Goal: Task Accomplishment & Management: Manage account settings

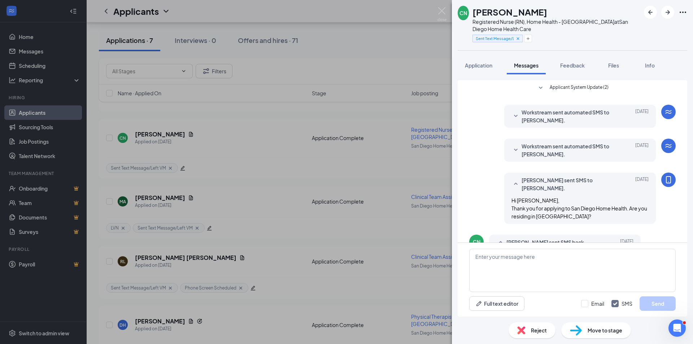
scroll to position [331, 0]
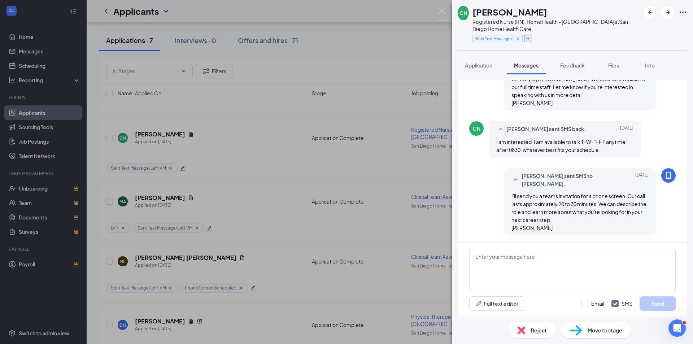
click at [529, 38] on icon "Plus" at bounding box center [528, 38] width 4 height 4
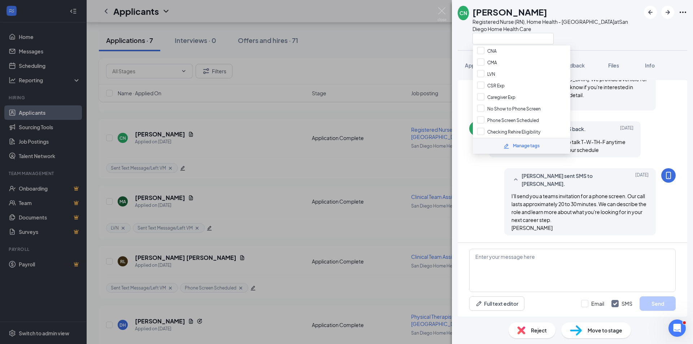
scroll to position [40, 0]
click at [480, 100] on input "Phone Screen Scheduled" at bounding box center [508, 100] width 62 height 8
checkbox input "true"
click at [438, 47] on div "CN [PERSON_NAME] Registered Nurse (RN), Home Health - [GEOGRAPHIC_DATA] at [GEO…" at bounding box center [346, 172] width 693 height 344
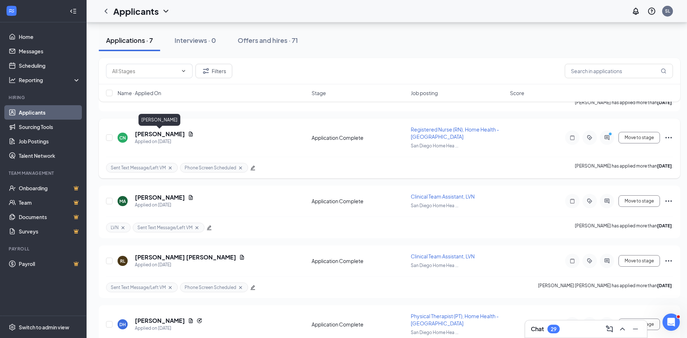
click at [171, 133] on h5 "[PERSON_NAME]" at bounding box center [160, 134] width 50 height 8
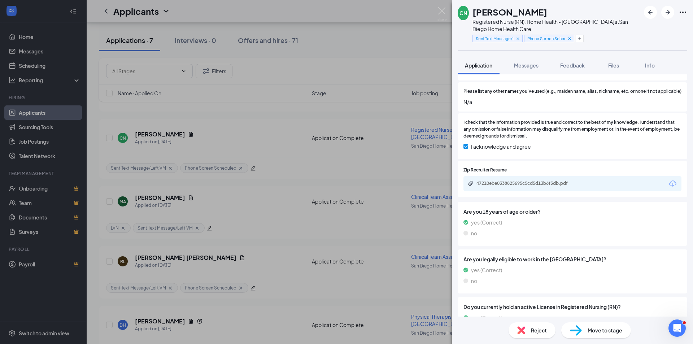
scroll to position [527, 0]
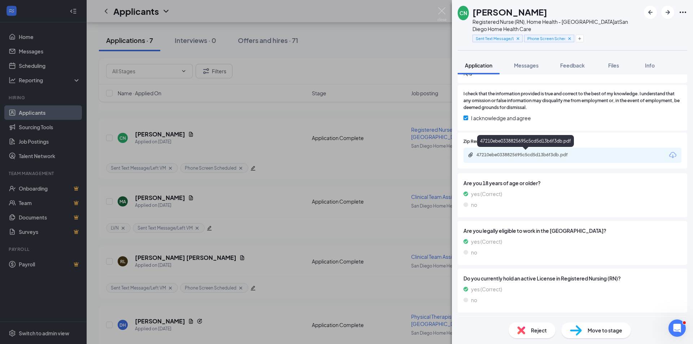
click at [557, 153] on div "47210ebe0338825695c5cd5d13b6f3db.pdf" at bounding box center [526, 155] width 101 height 6
click at [580, 38] on icon "Plus" at bounding box center [579, 38] width 3 height 3
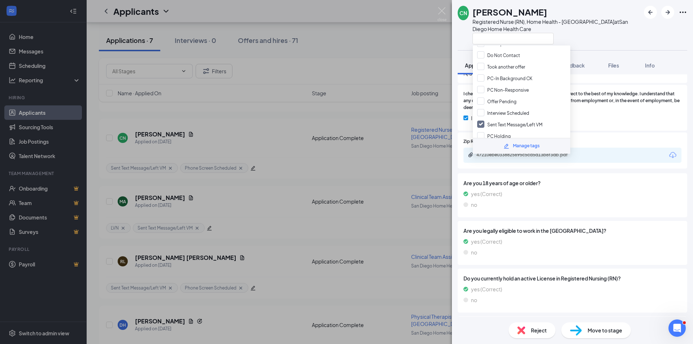
scroll to position [185, 0]
click at [482, 103] on input "Interview Scheduled" at bounding box center [503, 105] width 52 height 8
checkbox input "true"
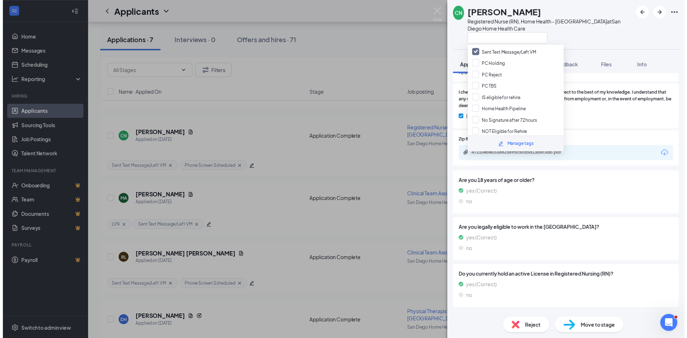
scroll to position [251, 0]
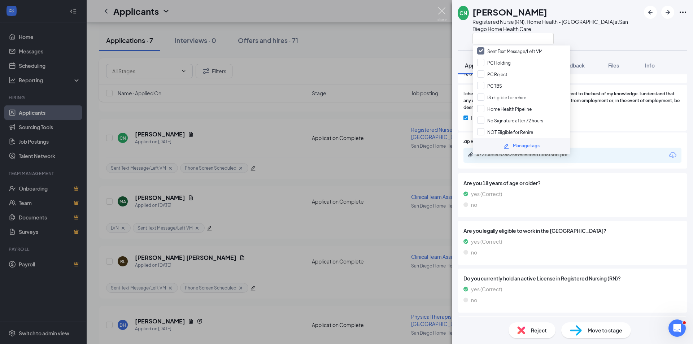
click at [439, 8] on img at bounding box center [441, 14] width 9 height 14
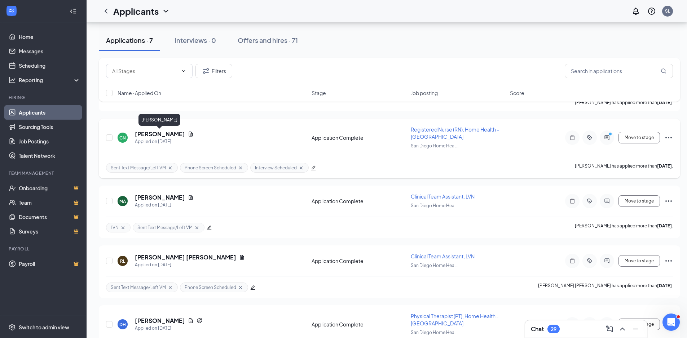
click at [157, 133] on h5 "[PERSON_NAME]" at bounding box center [160, 134] width 50 height 8
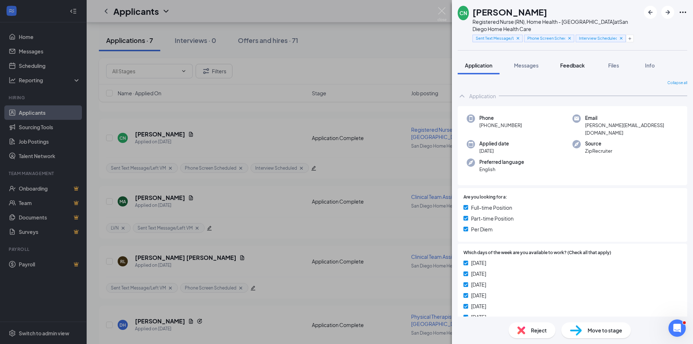
click at [575, 66] on span "Feedback" at bounding box center [572, 65] width 25 height 6
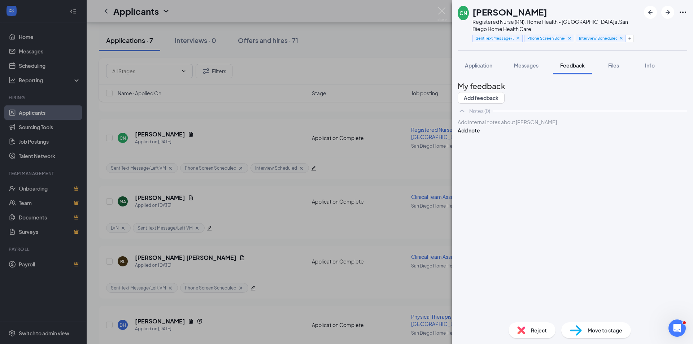
click at [487, 126] on div at bounding box center [572, 122] width 229 height 8
click at [480, 141] on button "Add note" at bounding box center [468, 138] width 22 height 8
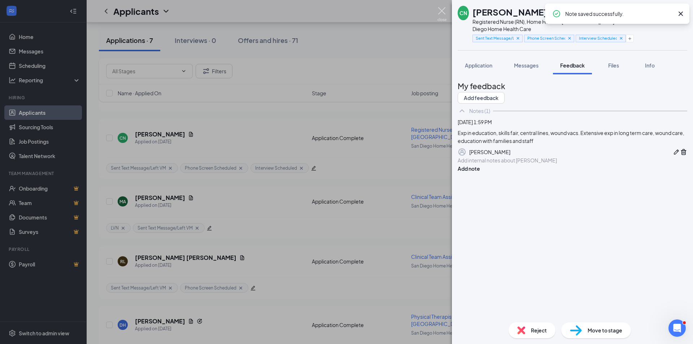
click at [440, 11] on img at bounding box center [441, 14] width 9 height 14
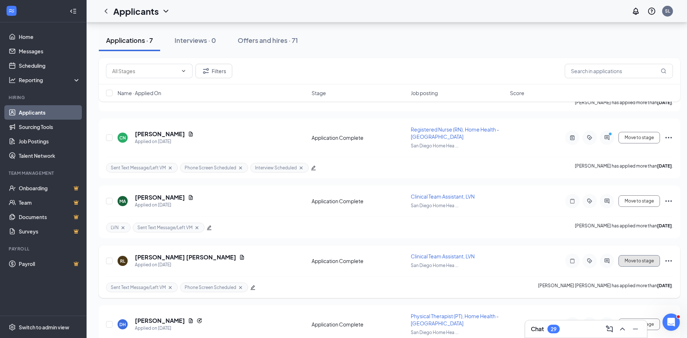
click at [637, 261] on button "Move to stage" at bounding box center [639, 261] width 41 height 12
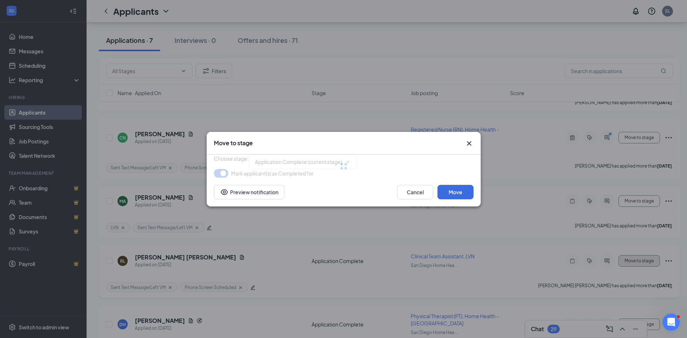
type input "Interview/Review (next stage)"
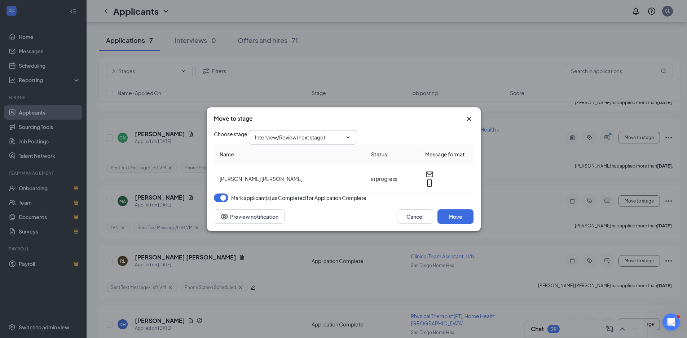
click at [351, 135] on icon "ChevronDown" at bounding box center [348, 138] width 6 height 6
click at [315, 133] on input "Interview/Review (next stage)" at bounding box center [298, 137] width 87 height 8
click at [470, 115] on icon "Cross" at bounding box center [469, 119] width 9 height 9
